Goal: Information Seeking & Learning: Find specific page/section

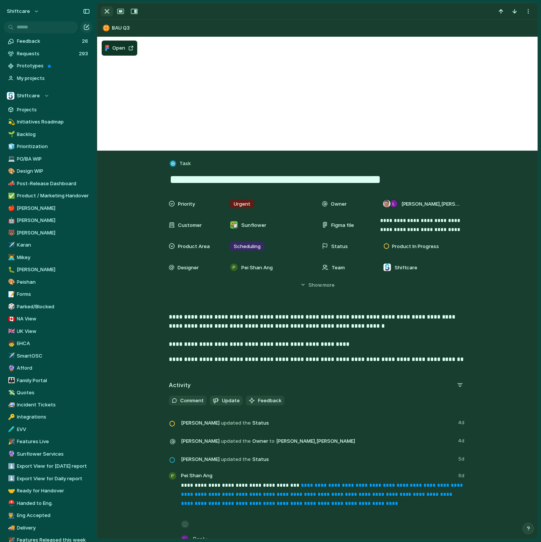
scroll to position [4, 0]
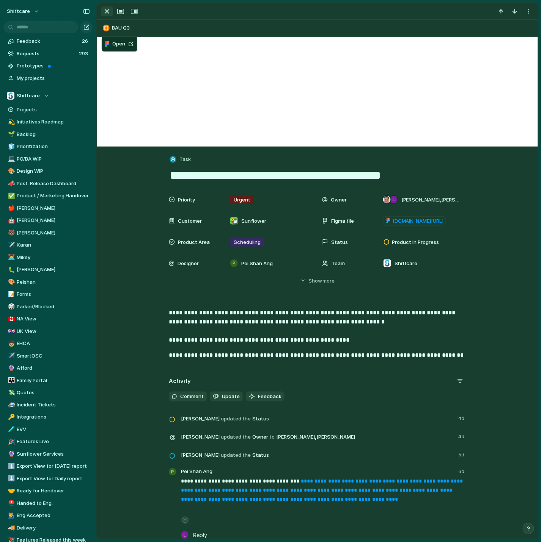
click at [104, 11] on div "button" at bounding box center [106, 11] width 9 height 9
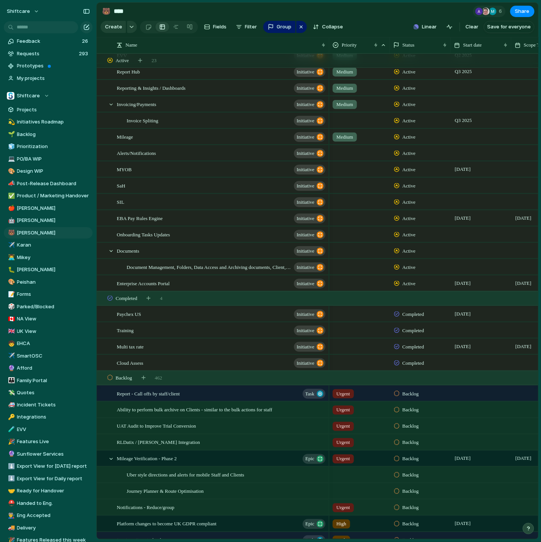
scroll to position [331, 0]
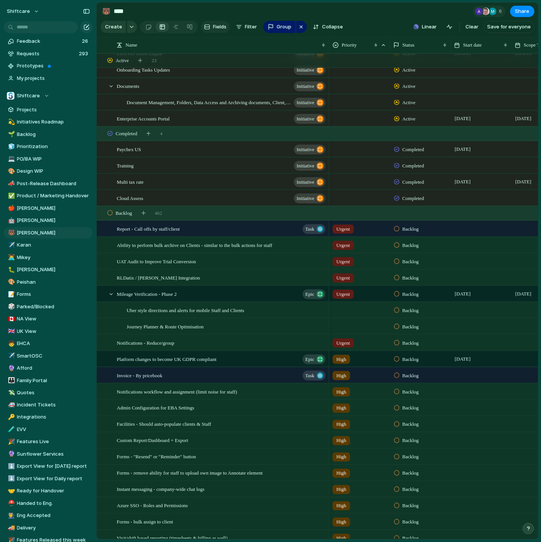
click at [216, 27] on span "Fields" at bounding box center [220, 27] width 14 height 8
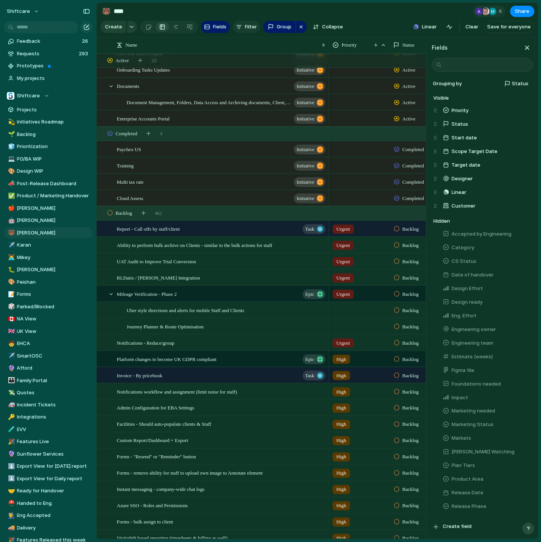
click at [248, 28] on span "Filter" at bounding box center [251, 27] width 12 height 8
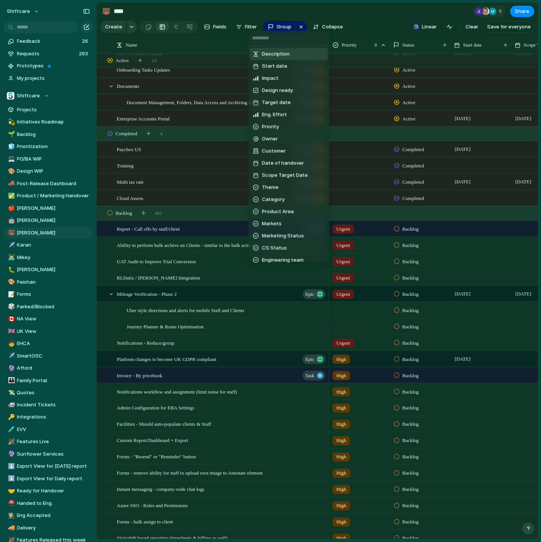
click at [273, 43] on input "text" at bounding box center [288, 38] width 81 height 15
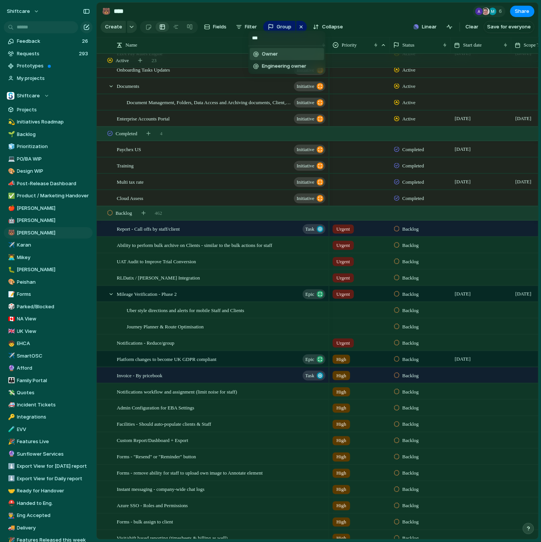
type input "***"
click at [278, 52] on li "Owner" at bounding box center [286, 54] width 74 height 12
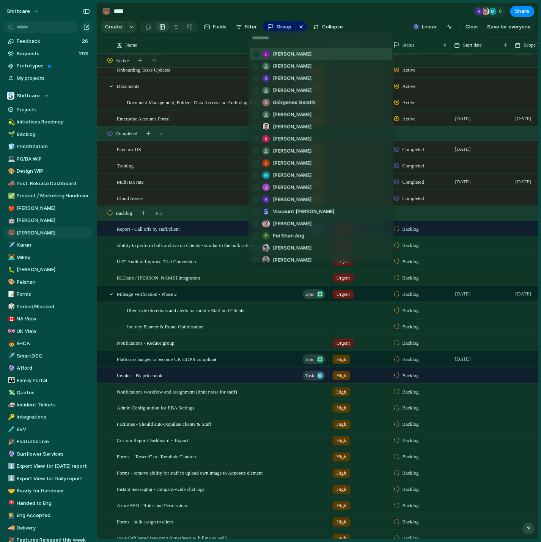
click at [287, 56] on span "Luke Pipolo" at bounding box center [292, 54] width 39 height 8
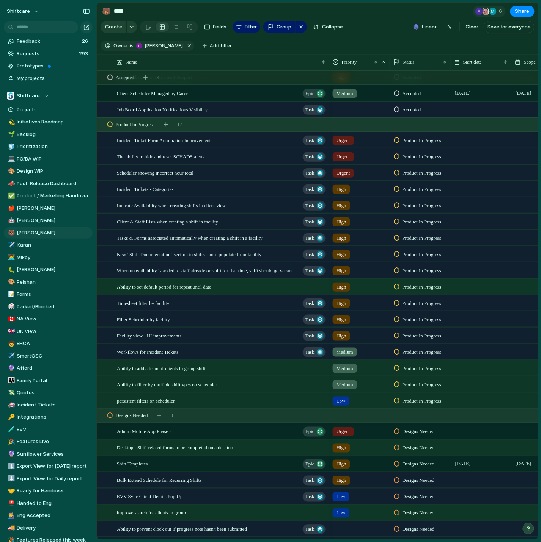
scroll to position [350, 0]
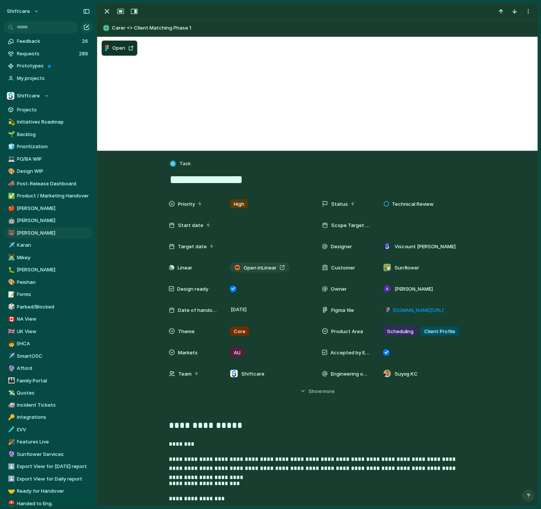
scroll to position [177, 0]
